Goal: Find specific page/section: Find specific page/section

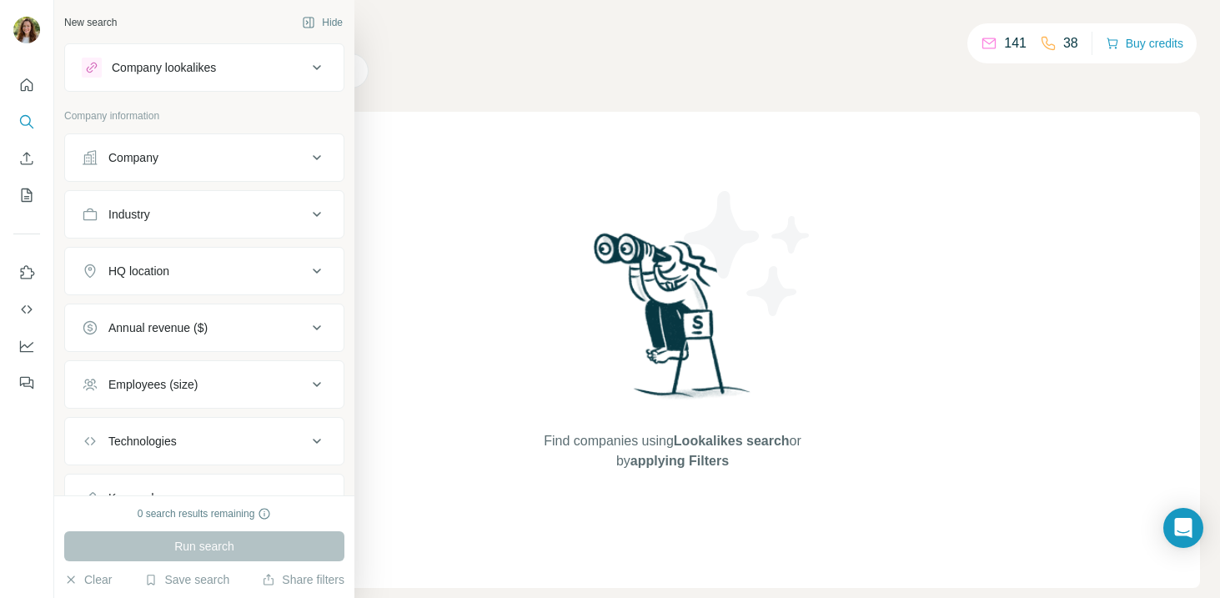
click at [133, 148] on button "Company" at bounding box center [204, 158] width 278 height 40
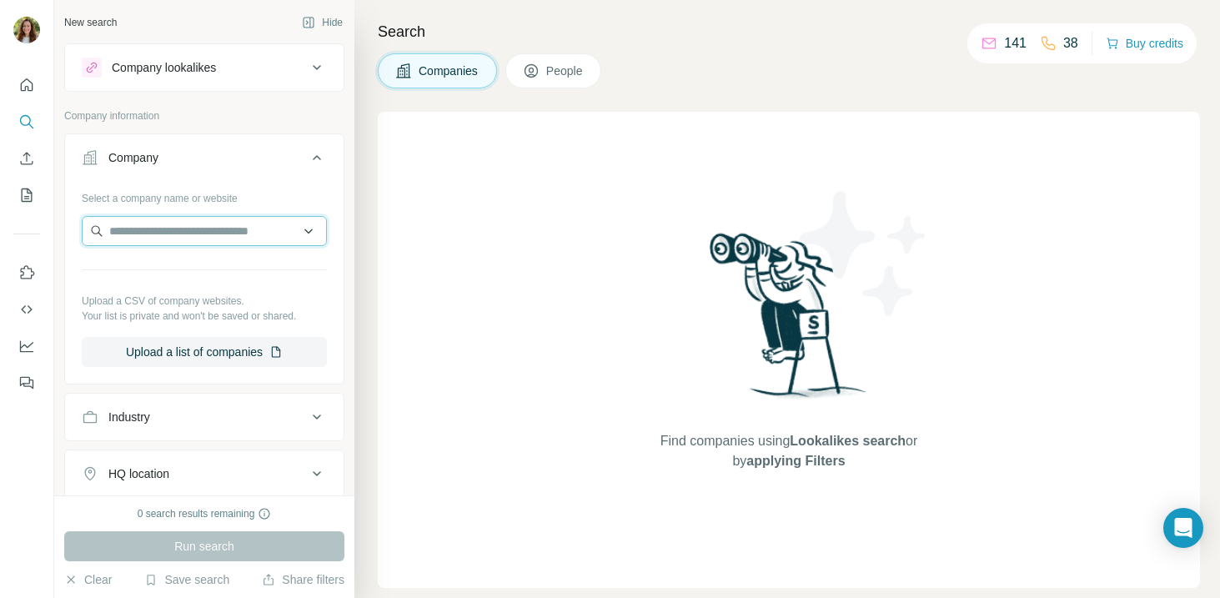
click at [193, 226] on input "text" at bounding box center [204, 231] width 245 height 30
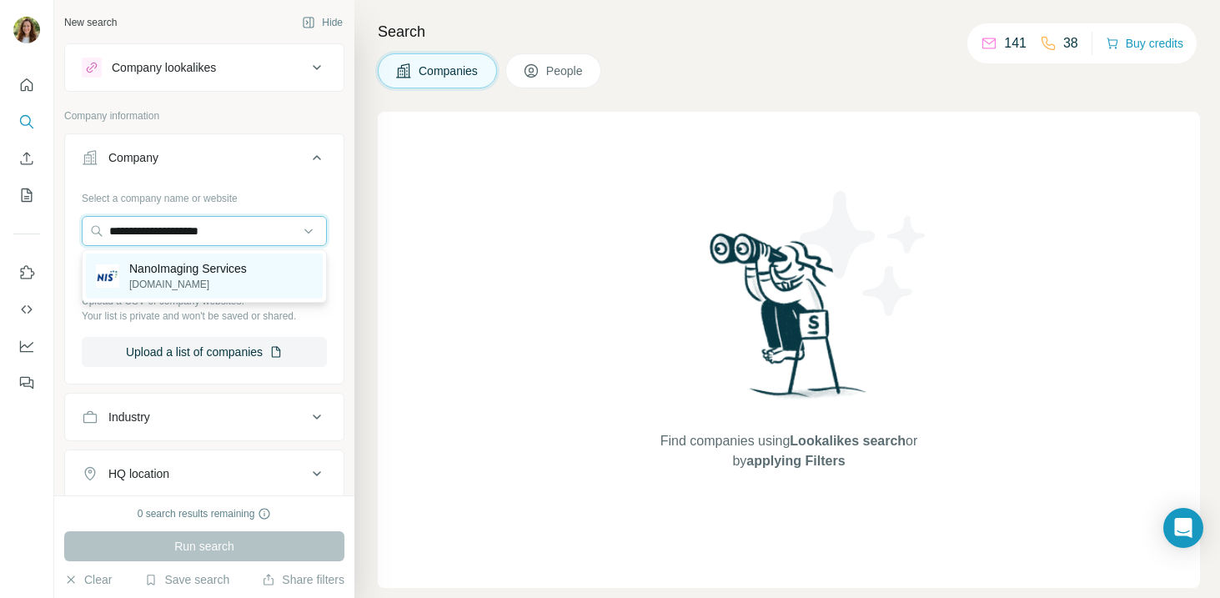
type input "**********"
click at [232, 263] on p "NanoImaging Services" at bounding box center [188, 268] width 118 height 17
